Goal: Task Accomplishment & Management: Manage account settings

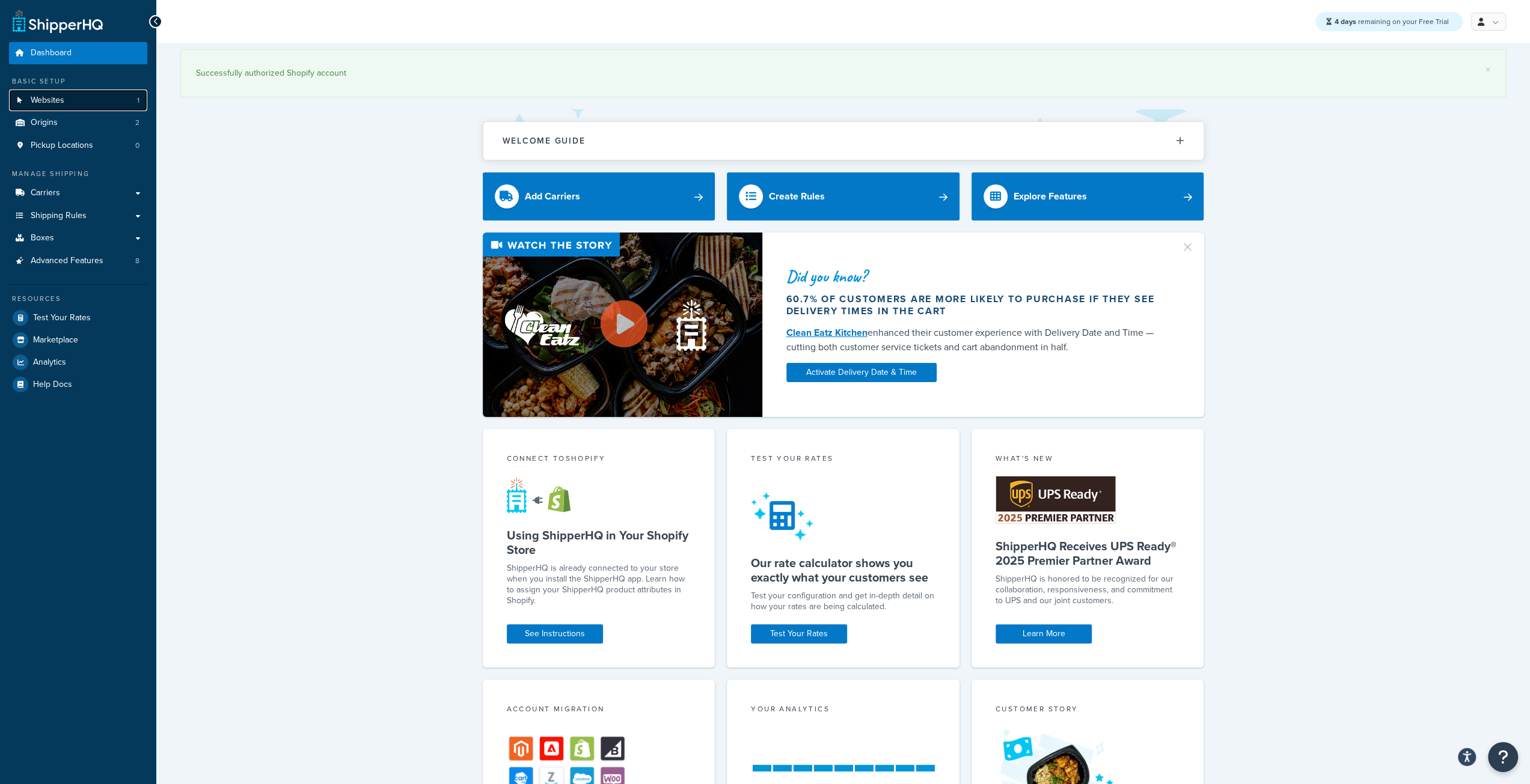
click at [61, 101] on span "Websites" at bounding box center [48, 100] width 34 height 10
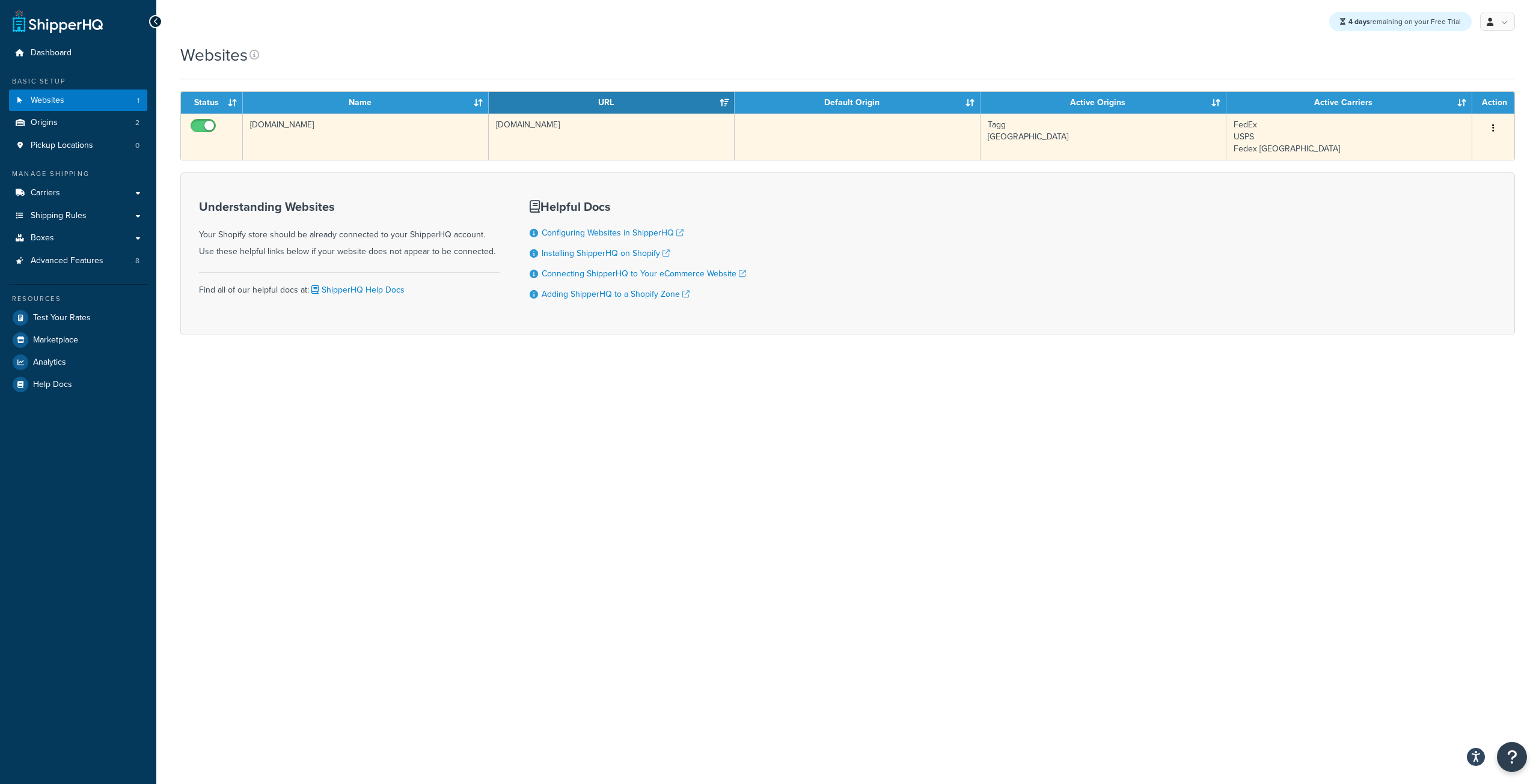
click at [435, 144] on td "[DOMAIN_NAME]" at bounding box center [365, 137] width 246 height 46
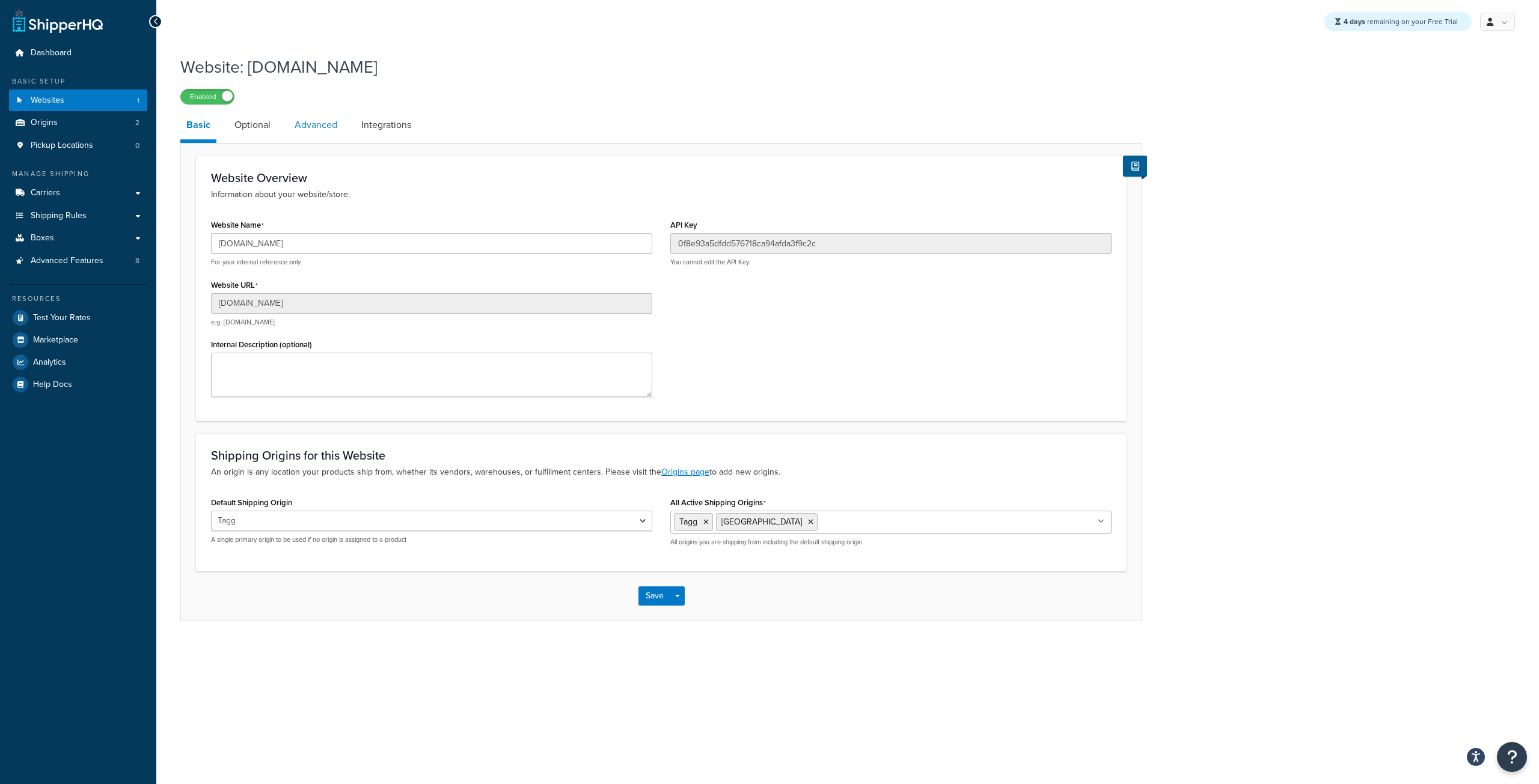
click at [330, 128] on link "Advanced" at bounding box center [315, 124] width 55 height 29
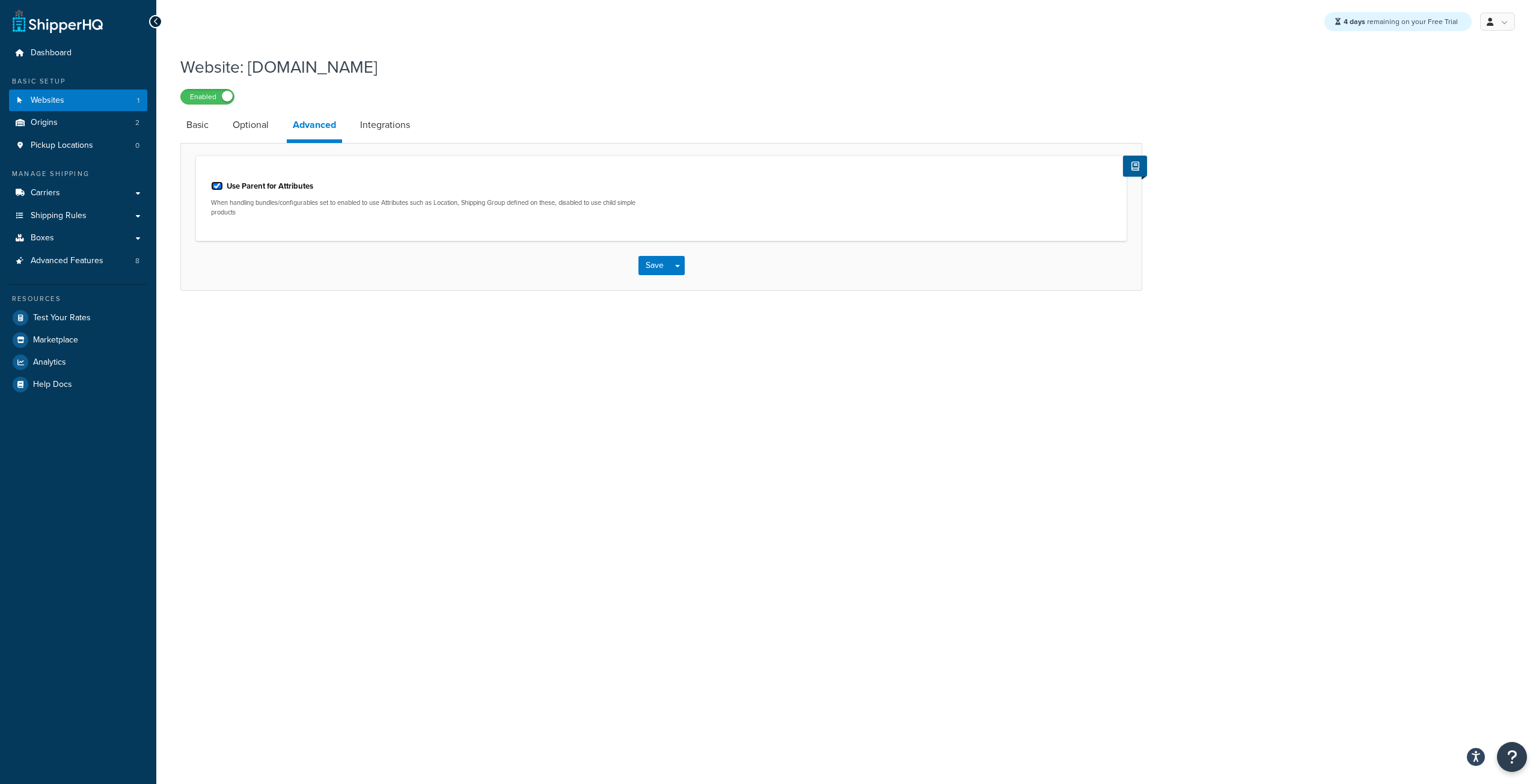
click at [221, 188] on input "Use Parent for Attributes" at bounding box center [217, 186] width 12 height 9
checkbox input "false"
click at [650, 263] on button "Save" at bounding box center [654, 265] width 32 height 19
click at [739, 327] on div "4 days remaining on your Free Trial My Profile Billing Global Settings Contact …" at bounding box center [847, 392] width 1382 height 784
click at [661, 265] on button "Save" at bounding box center [654, 265] width 32 height 19
